Goal: Task Accomplishment & Management: Manage account settings

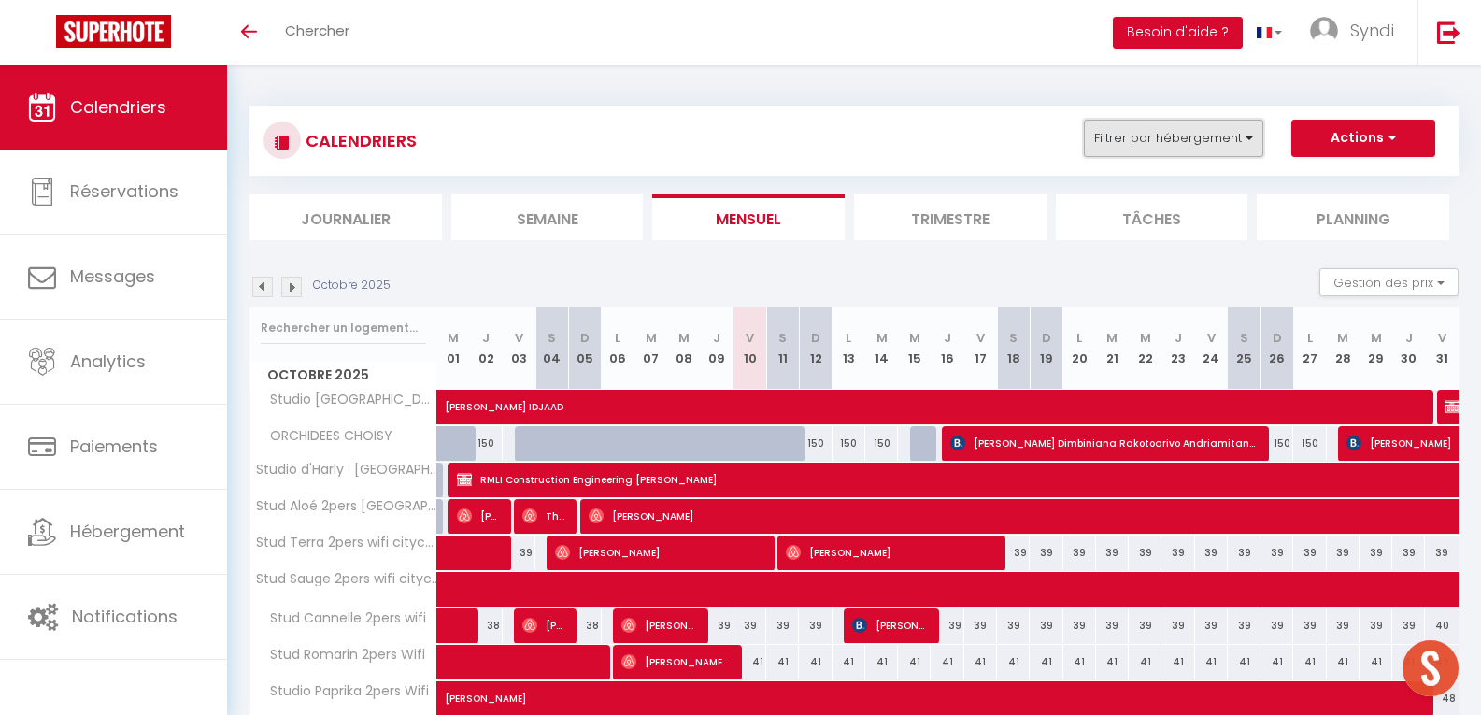
click at [1256, 136] on button "Filtrer par hébergement" at bounding box center [1173, 138] width 179 height 37
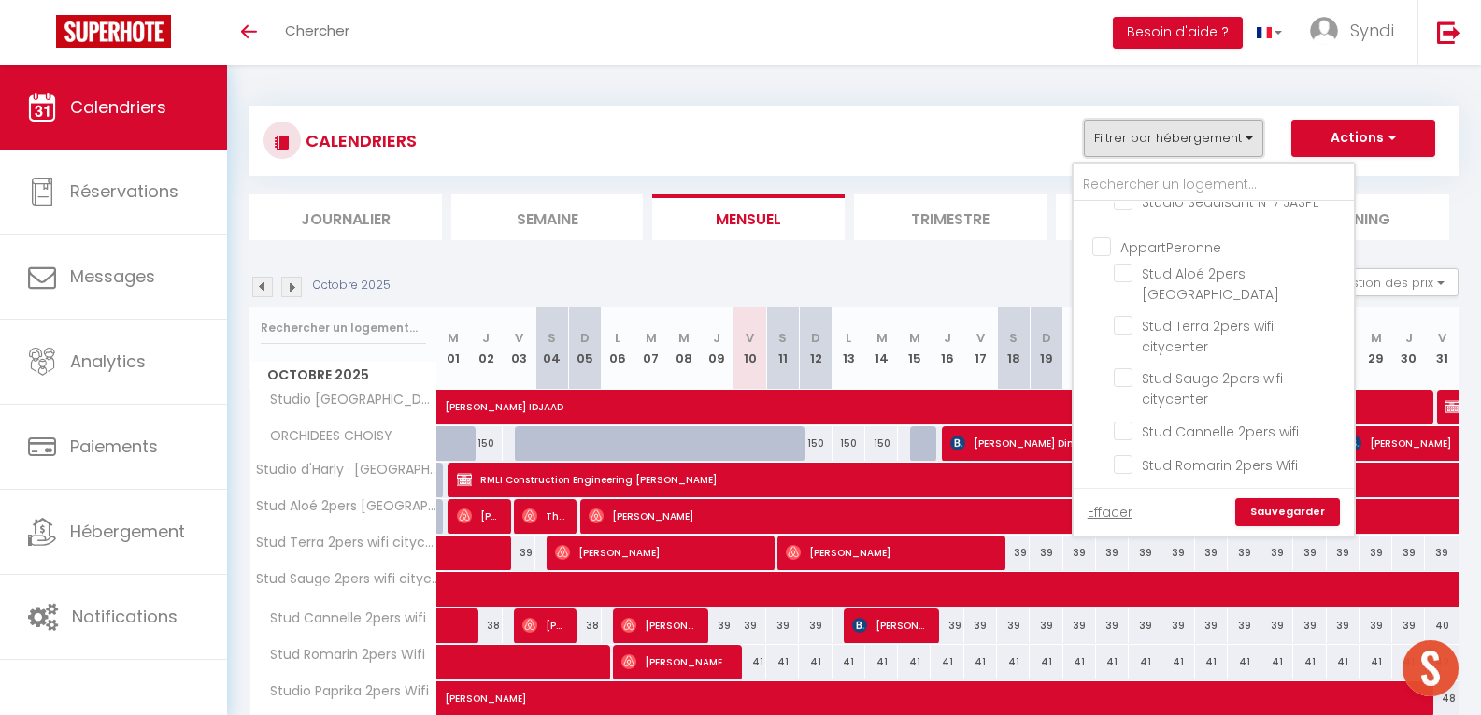
scroll to position [426, 0]
click at [1098, 246] on input "AppartPeronne" at bounding box center [1233, 236] width 280 height 19
checkbox input "true"
checkbox input "false"
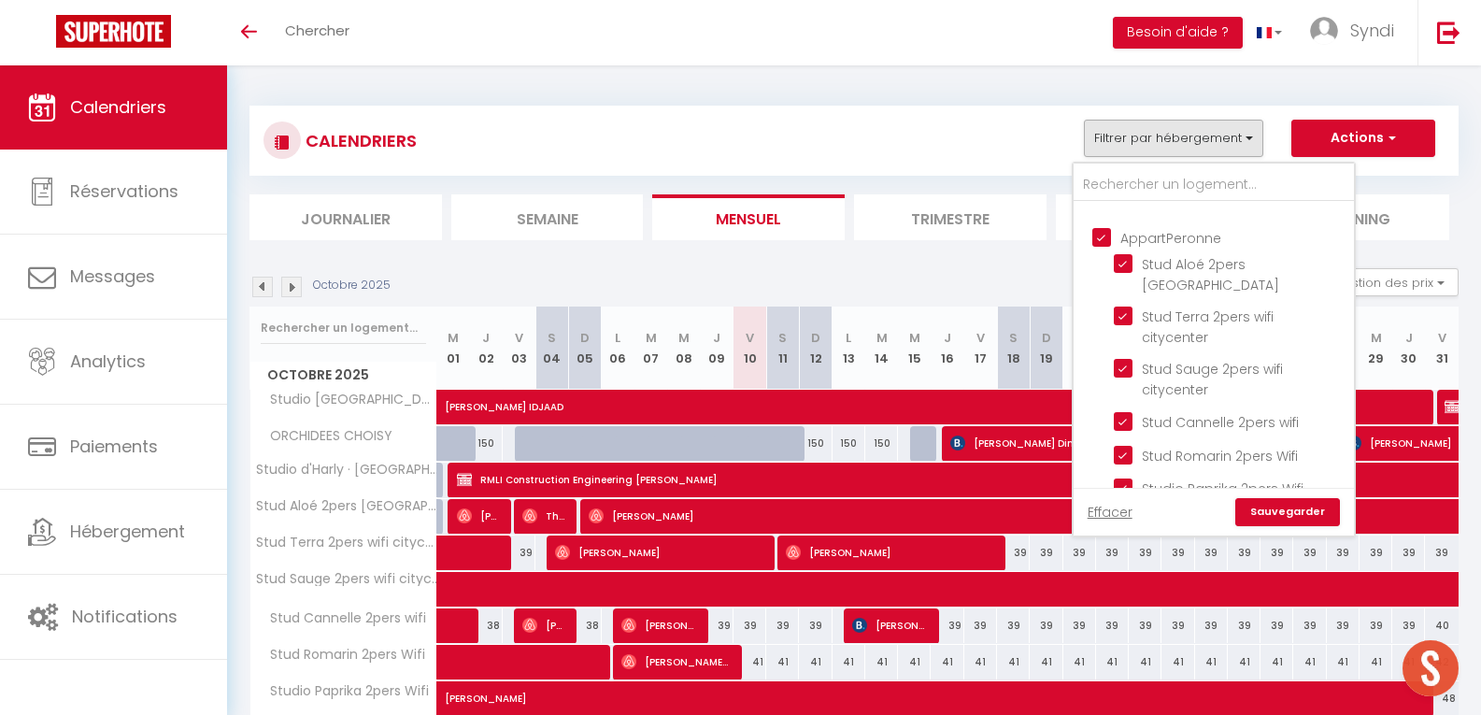
checkbox input "false"
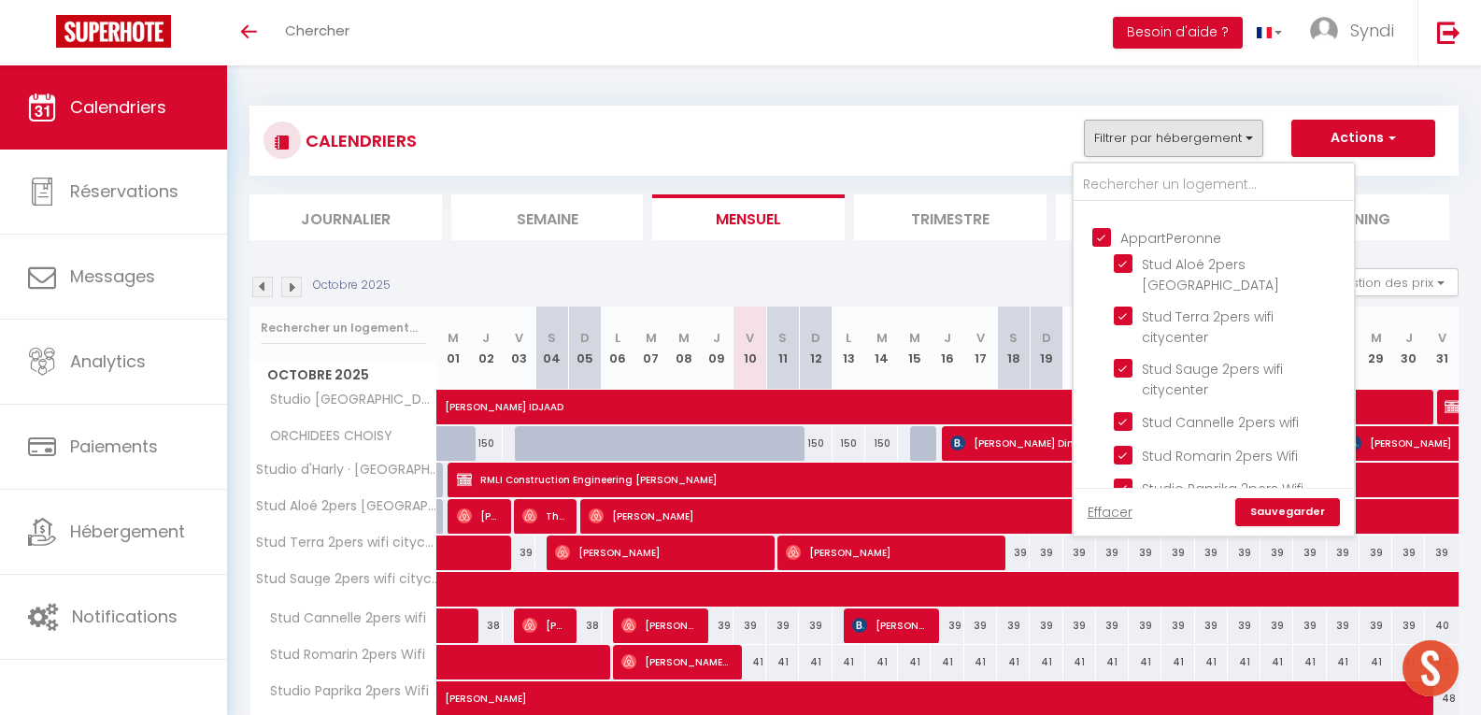
checkbox input "false"
checkbox input "true"
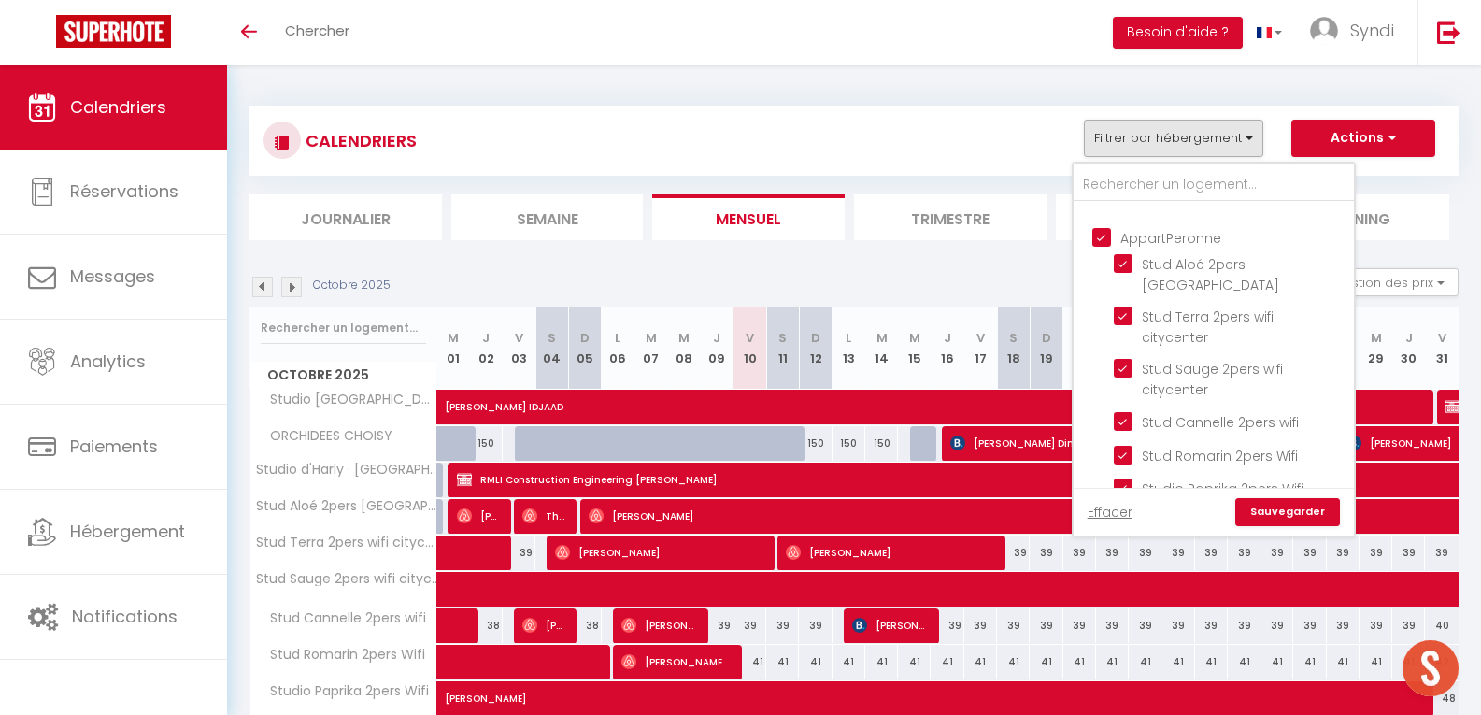
checkbox input "true"
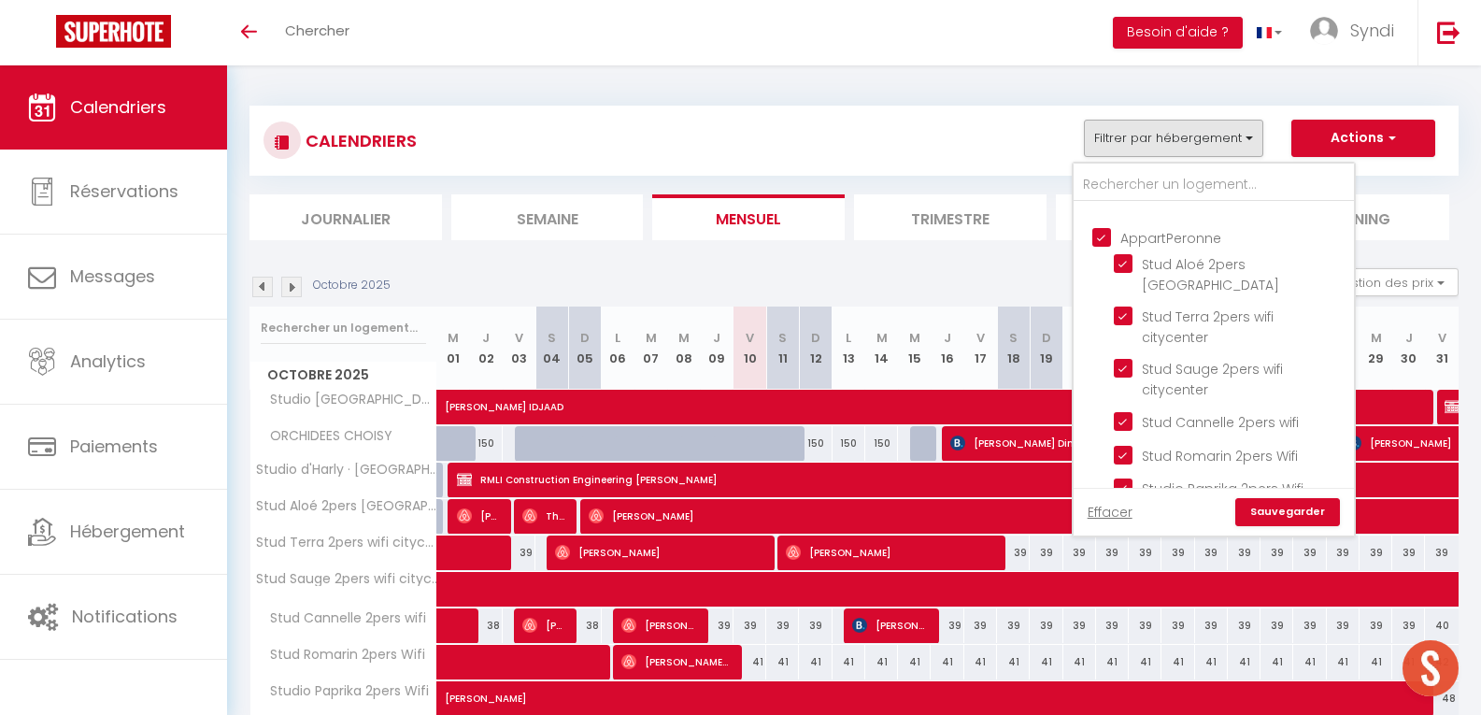
checkbox input "false"
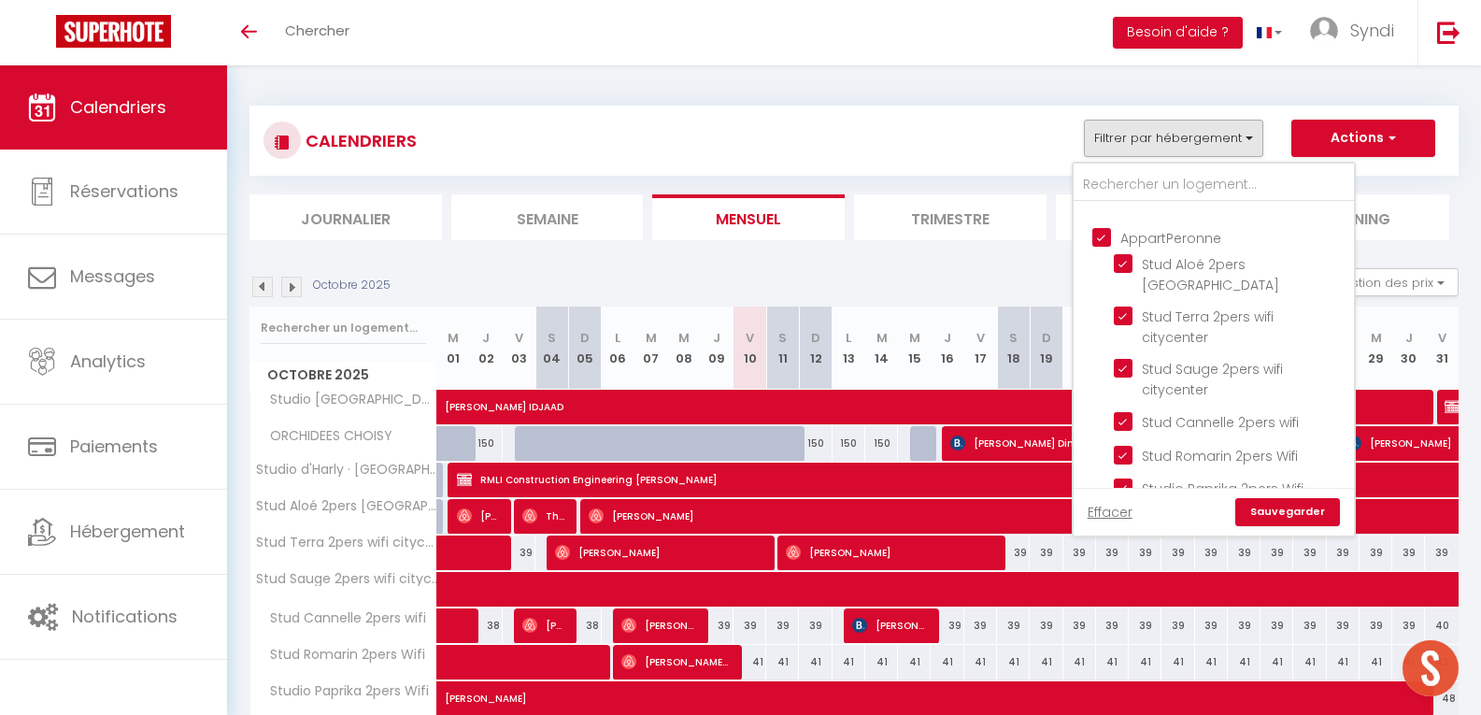
checkbox input "false"
click at [1270, 511] on link "Sauvegarder" at bounding box center [1288, 512] width 105 height 28
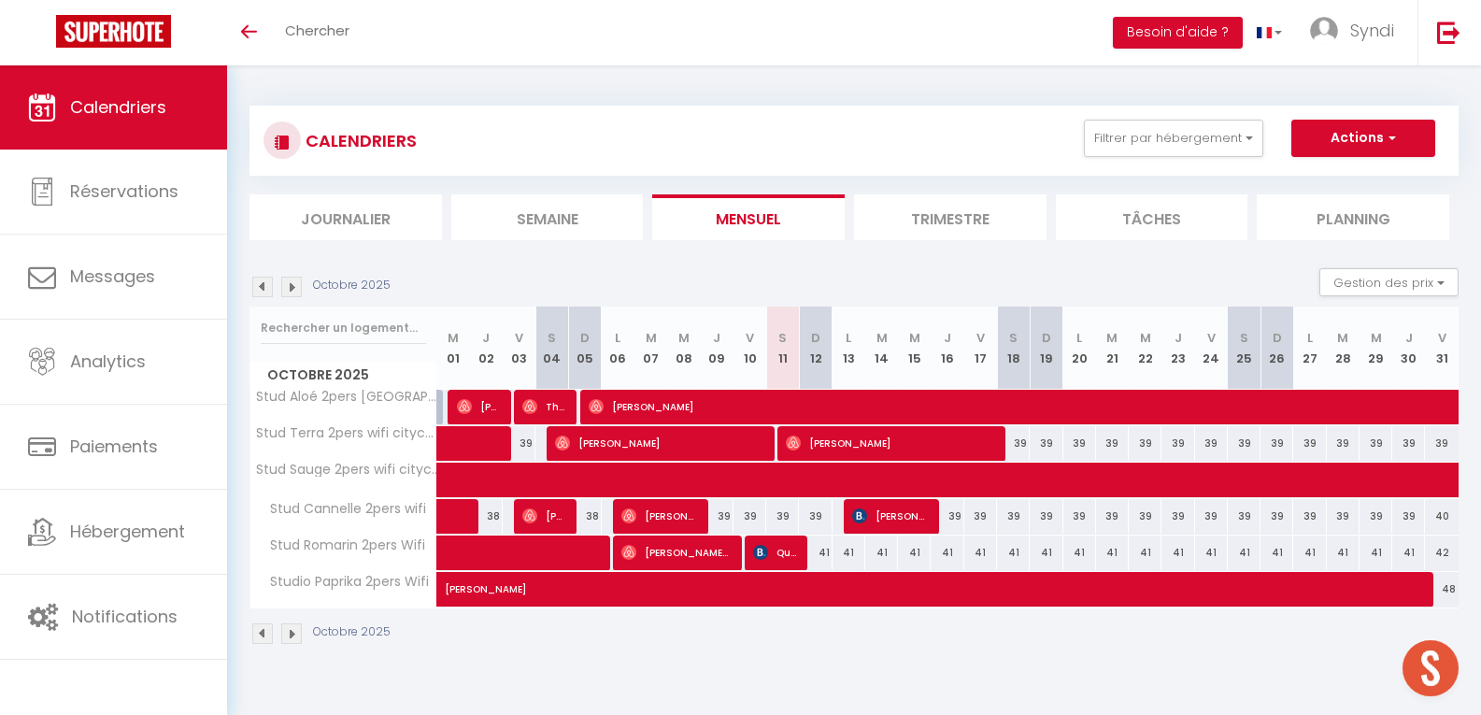
click at [258, 293] on img at bounding box center [262, 287] width 21 height 21
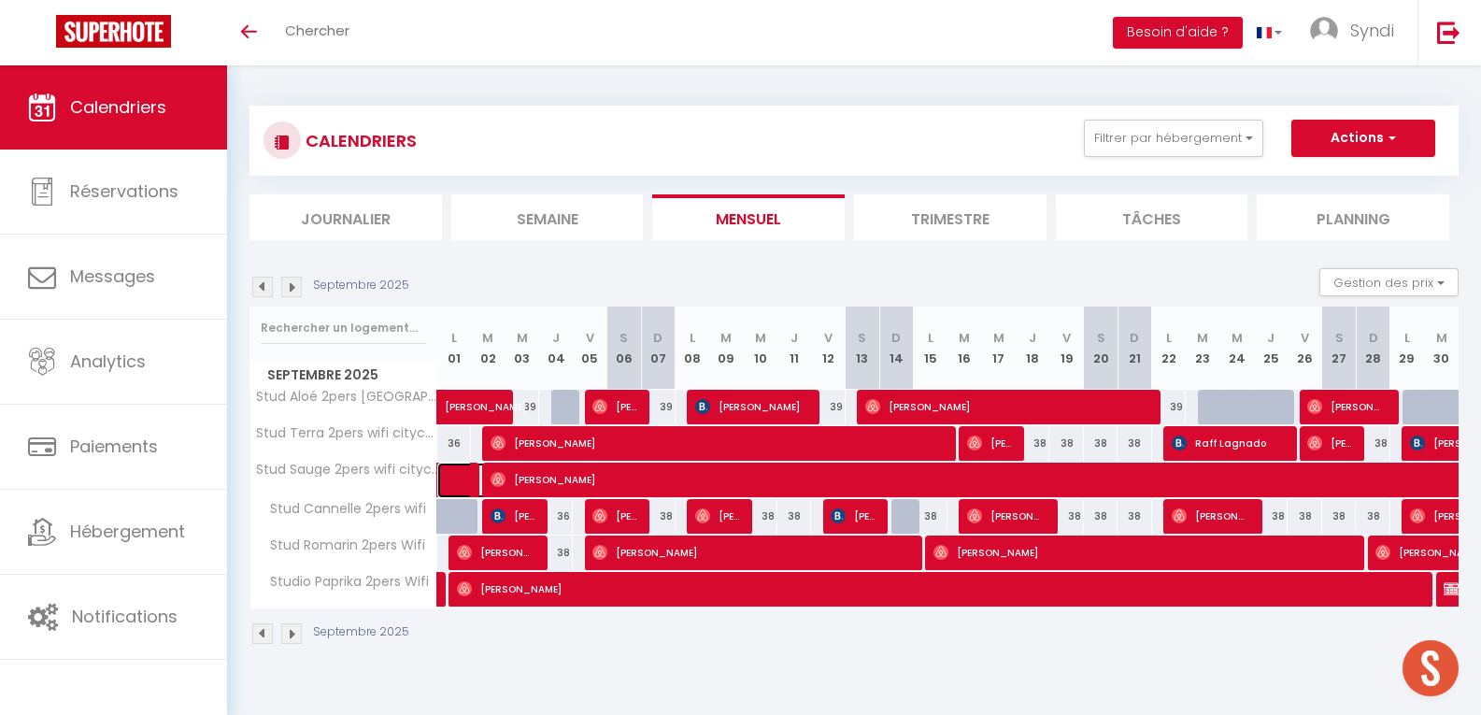
click at [467, 472] on span at bounding box center [478, 481] width 43 height 36
select select "OK"
select select "KO"
select select "0"
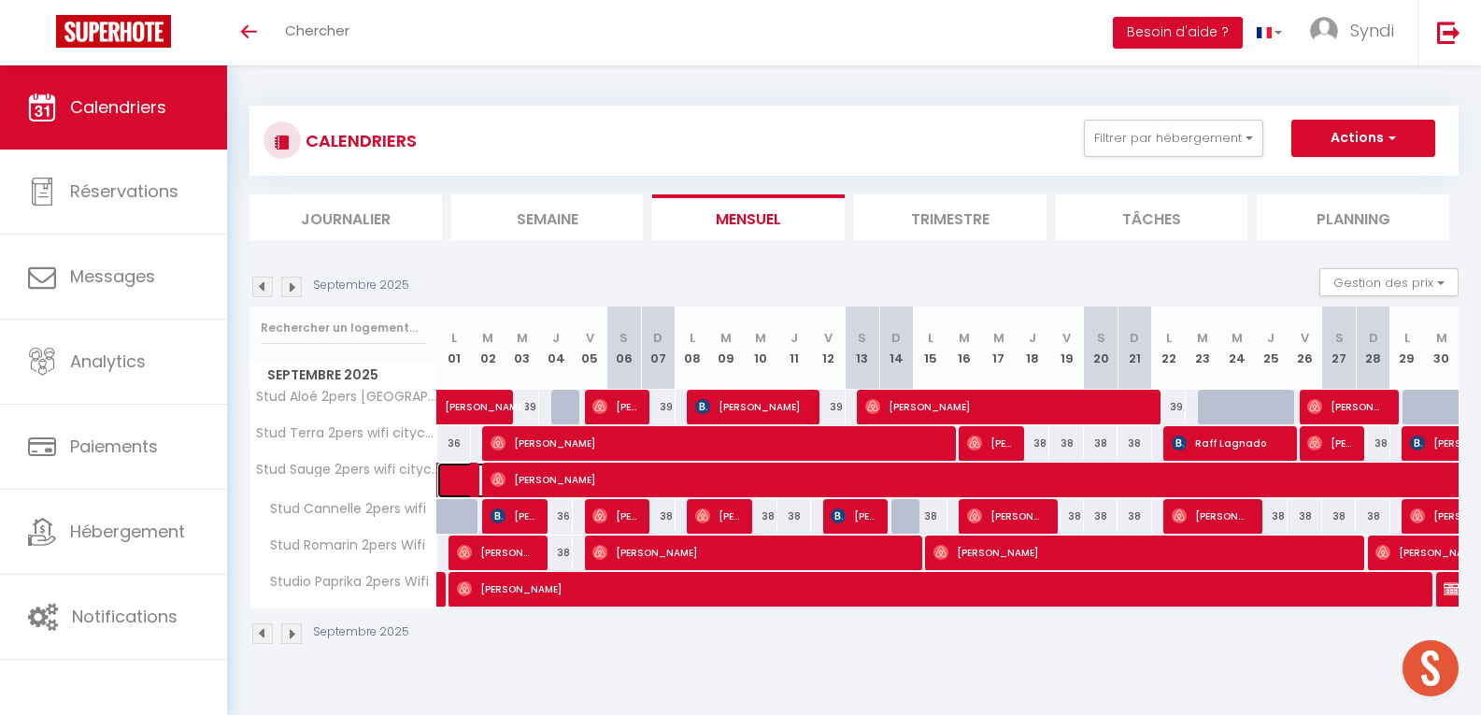
select select "1"
select select
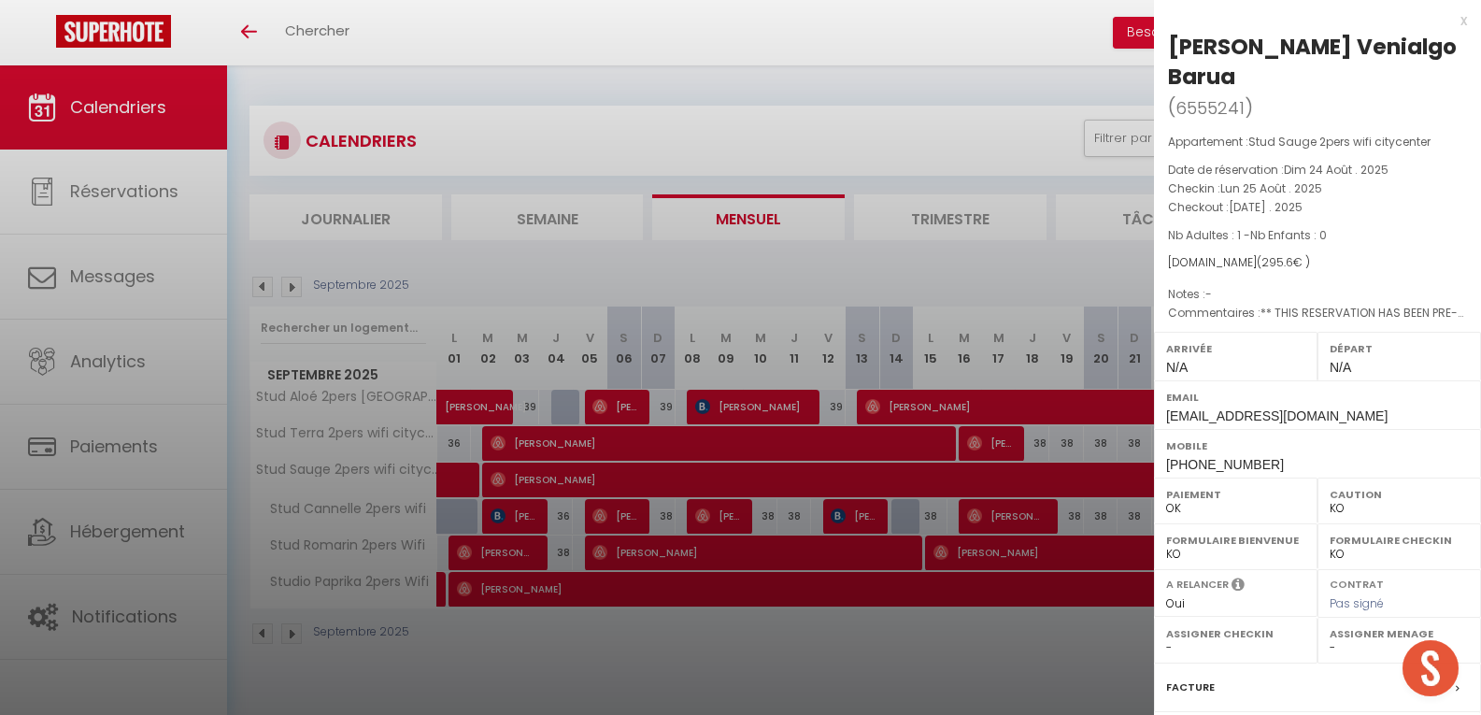
click at [602, 262] on div at bounding box center [740, 357] width 1481 height 715
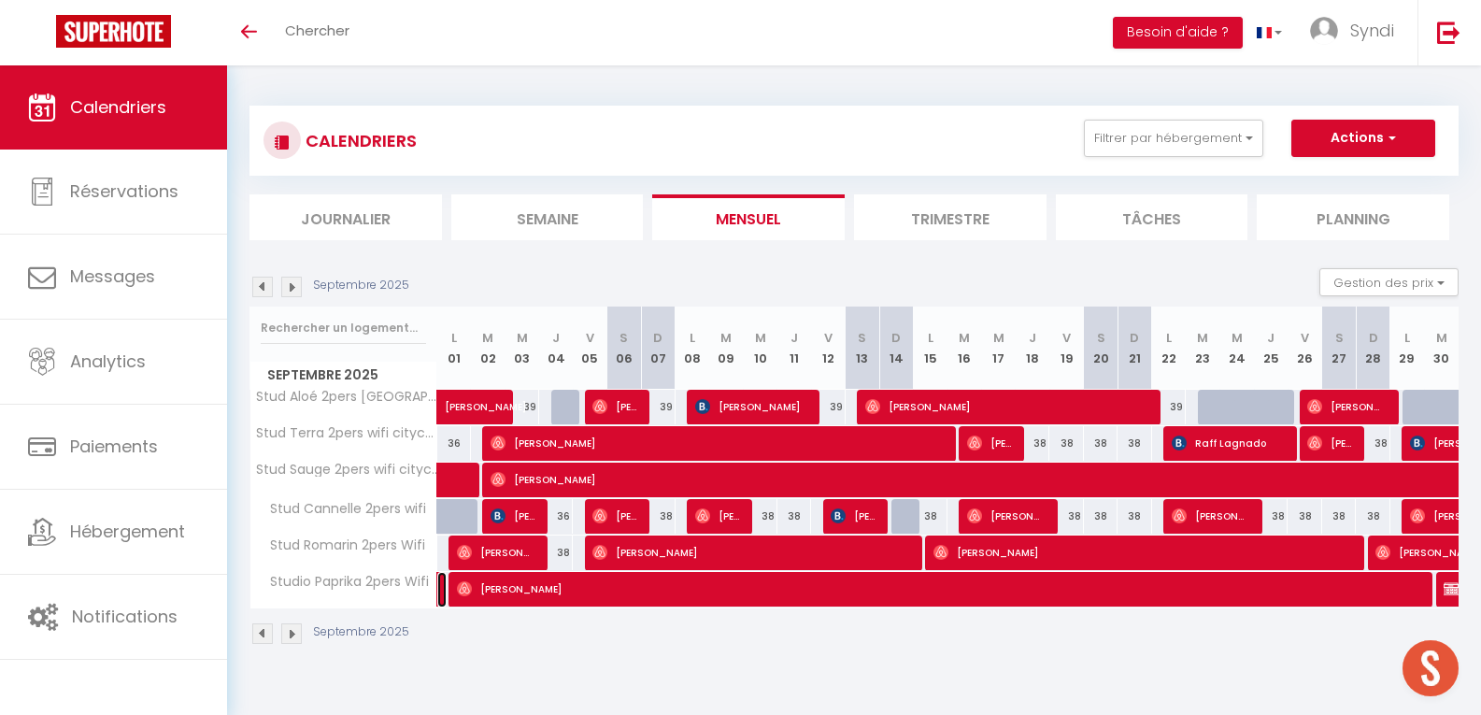
click at [439, 590] on link at bounding box center [441, 590] width 9 height 36
select select "OK"
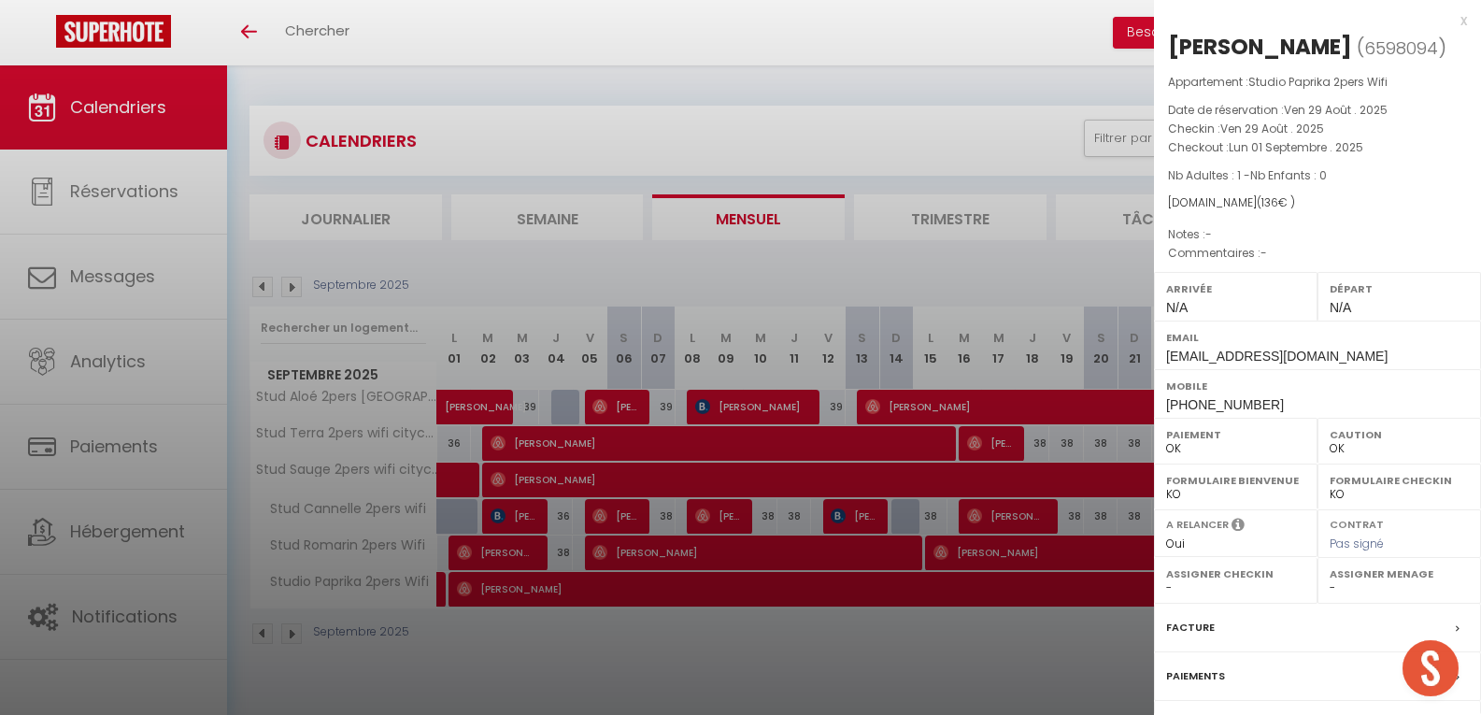
click at [493, 640] on div at bounding box center [740, 357] width 1481 height 715
